Goal: Information Seeking & Learning: Learn about a topic

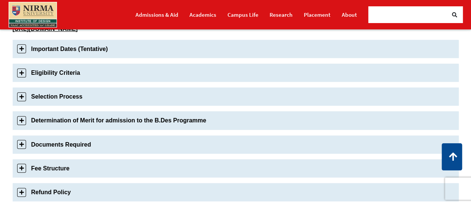
scroll to position [282, 0]
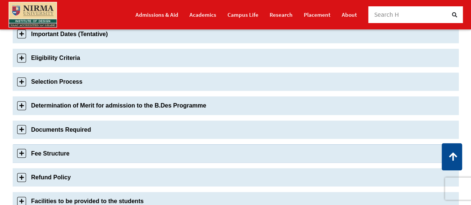
click at [27, 152] on link "Fee Structure" at bounding box center [236, 154] width 446 height 18
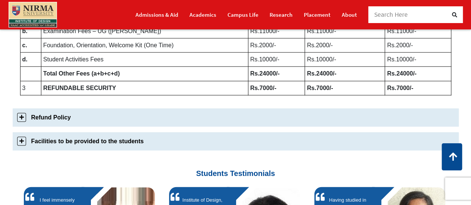
scroll to position [493, 0]
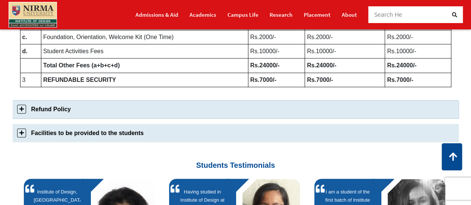
click at [22, 111] on link "Refund Policy" at bounding box center [236, 109] width 446 height 18
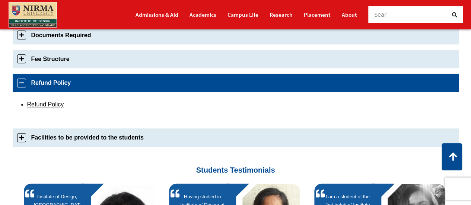
scroll to position [345, 0]
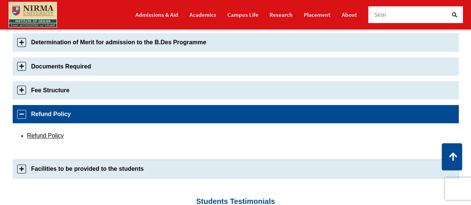
click at [22, 167] on link "Facilities to be provided to the students" at bounding box center [236, 169] width 446 height 18
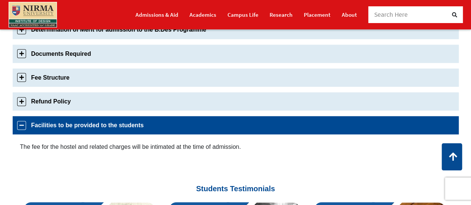
scroll to position [357, 0]
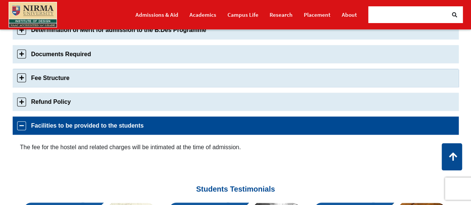
click at [22, 76] on link "Fee Structure" at bounding box center [236, 78] width 446 height 18
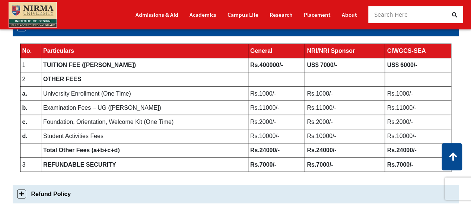
scroll to position [448, 0]
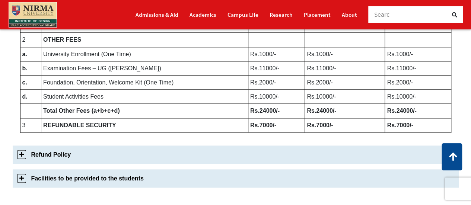
click at [295, 100] on td "Rs.10000/-" at bounding box center [276, 97] width 57 height 14
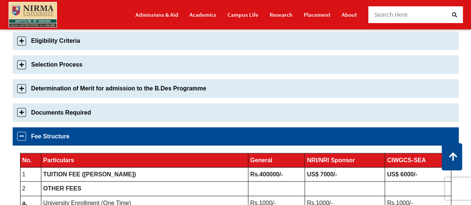
scroll to position [298, 0]
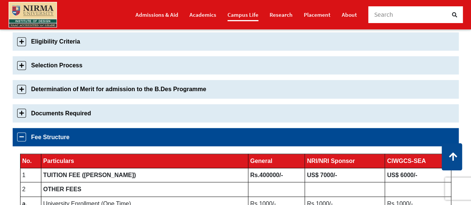
click at [247, 15] on link "Campus Life" at bounding box center [243, 14] width 31 height 13
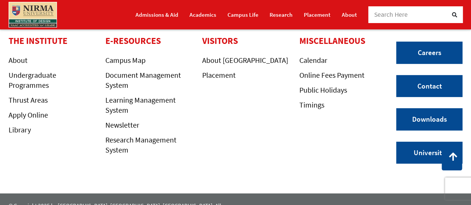
scroll to position [1107, 0]
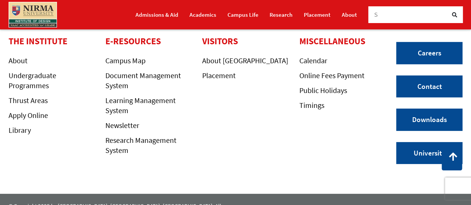
click at [373, 15] on div "S" at bounding box center [415, 14] width 95 height 17
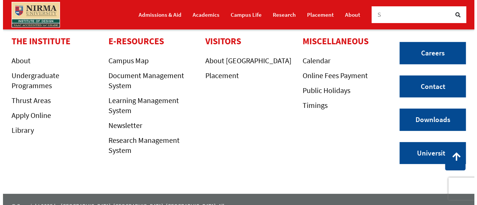
scroll to position [0, 0]
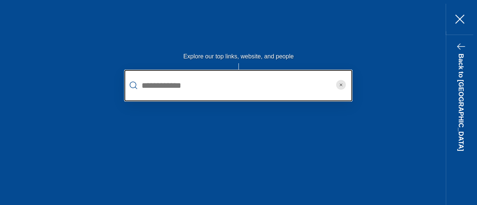
click at [276, 89] on input "text" at bounding box center [238, 85] width 228 height 31
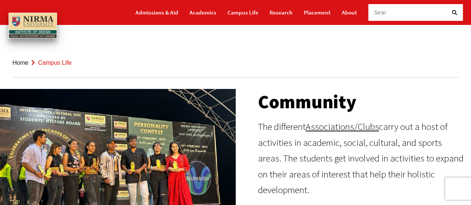
click at [447, 12] on div "Sear" at bounding box center [411, 12] width 75 height 17
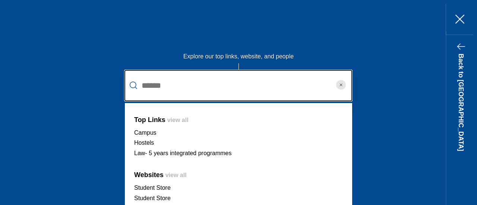
type input "**********"
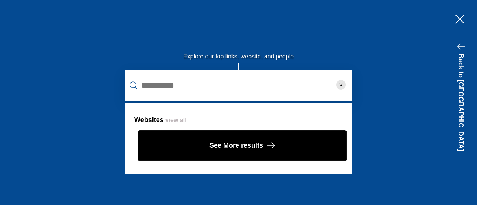
click at [234, 143] on span "See More results" at bounding box center [236, 146] width 54 height 12
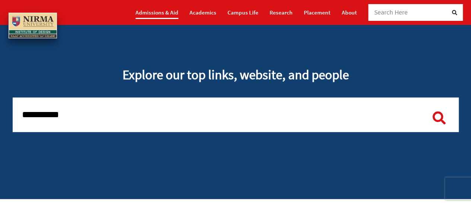
click at [172, 11] on link "Admissions & Aid" at bounding box center [157, 12] width 43 height 13
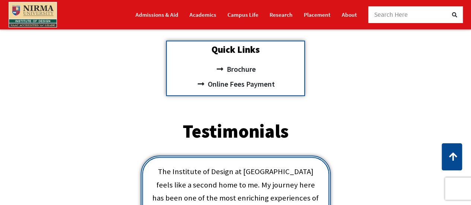
scroll to position [258, 0]
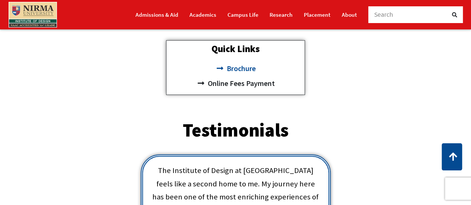
click at [246, 70] on span "Brochure" at bounding box center [240, 68] width 31 height 15
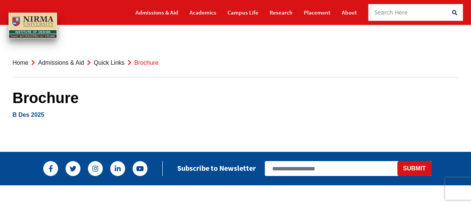
click at [25, 113] on link "B Des 2025" at bounding box center [29, 115] width 32 height 6
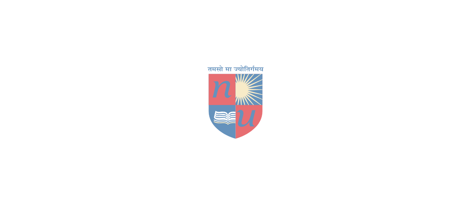
scroll to position [300, 0]
